Goal: Task Accomplishment & Management: Use online tool/utility

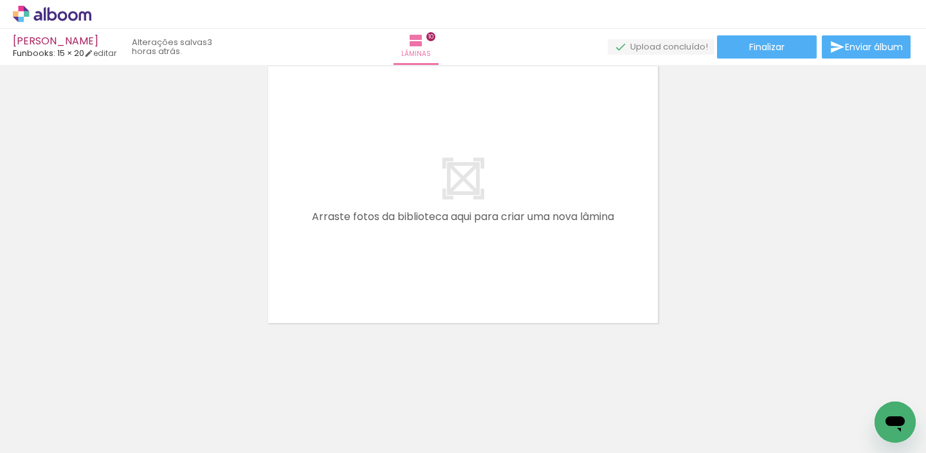
scroll to position [0, 768]
click at [20, 10] on icon at bounding box center [22, 9] width 6 height 6
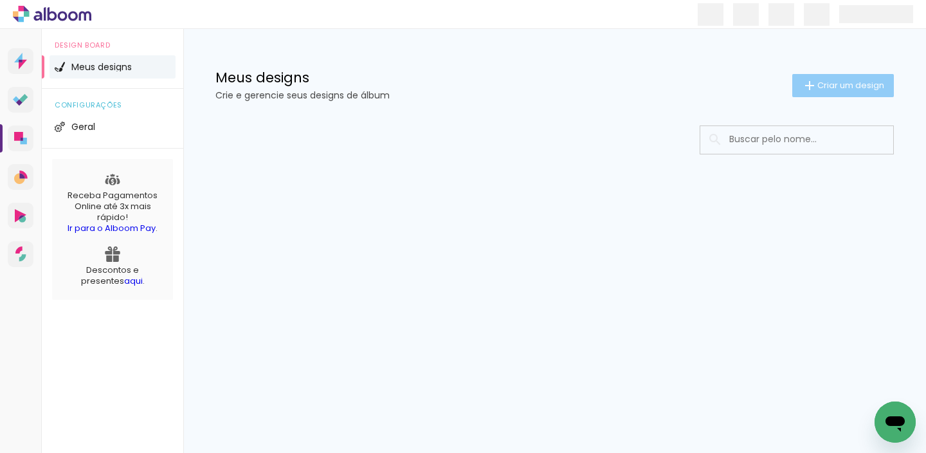
click at [818, 87] on span "Criar um design" at bounding box center [851, 85] width 67 height 8
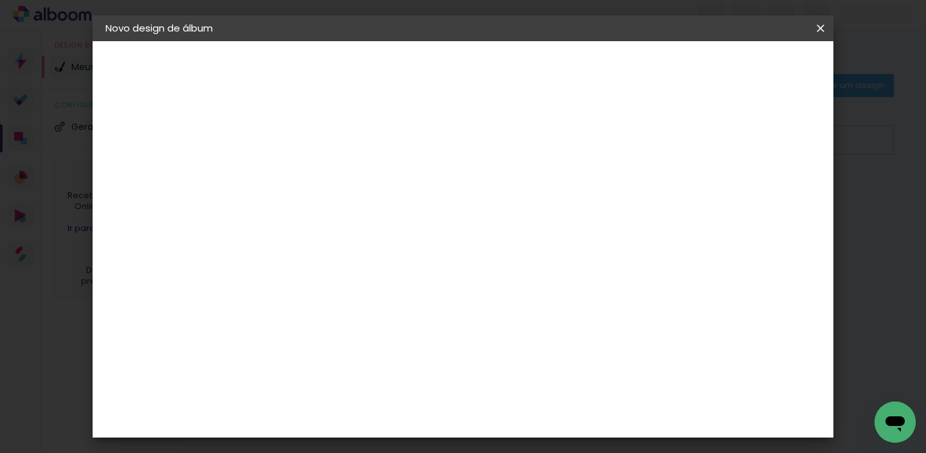
click at [316, 176] on input at bounding box center [316, 173] width 0 height 20
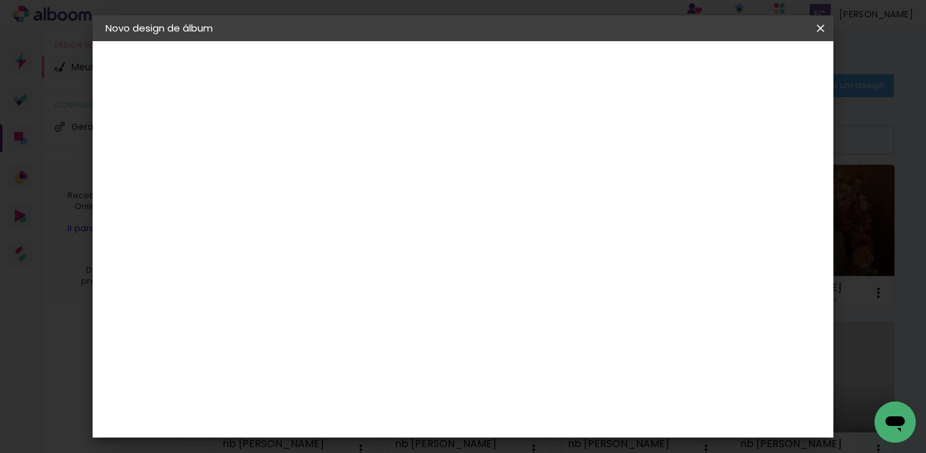
type input "[PERSON_NAME]"
type paper-input "[PERSON_NAME]"
click at [0, 0] on slot "Avançar" at bounding box center [0, 0] width 0 height 0
click at [414, 242] on input at bounding box center [349, 245] width 130 height 16
type input "fun"
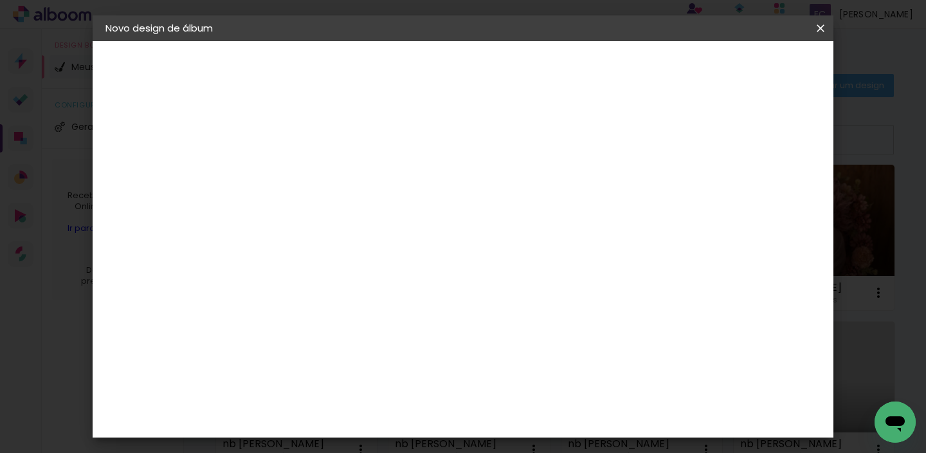
type paper-input "fun"
click at [392, 300] on paper-item "Funbooks" at bounding box center [335, 291] width 113 height 28
click at [0, 0] on slot "Avançar" at bounding box center [0, 0] width 0 height 0
click at [403, 363] on span "15 × 20" at bounding box center [373, 380] width 60 height 34
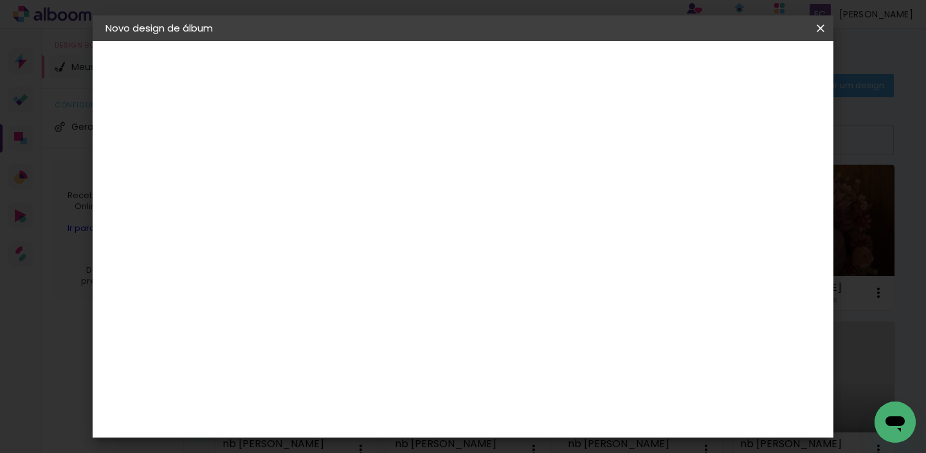
click at [0, 0] on slot "Avançar" at bounding box center [0, 0] width 0 height 0
click at [568, 68] on span "Iniciar design" at bounding box center [550, 73] width 36 height 18
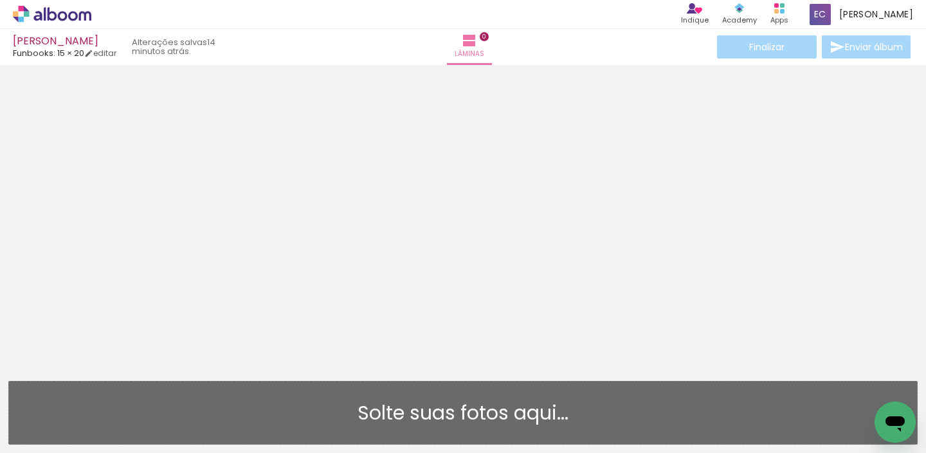
click at [194, 171] on div at bounding box center [463, 218] width 926 height 299
